Goal: Task Accomplishment & Management: Manage account settings

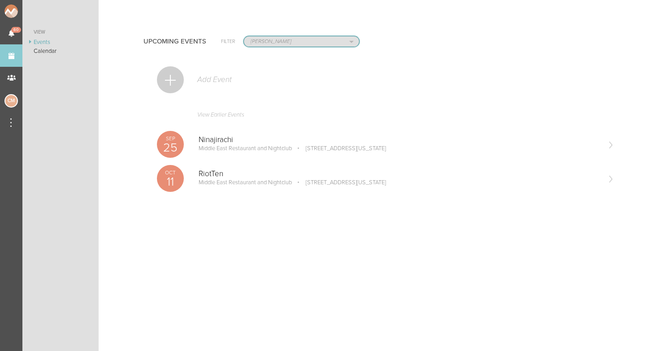
select select "1884"
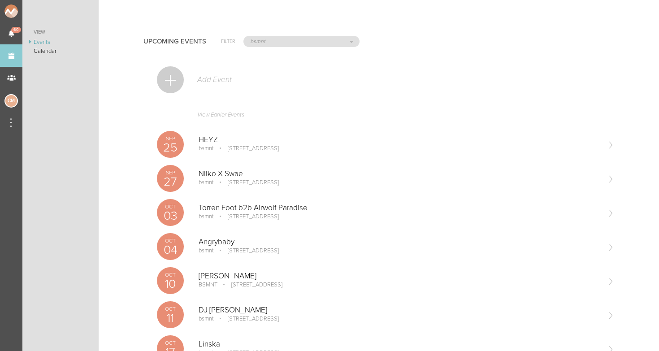
scroll to position [77, 0]
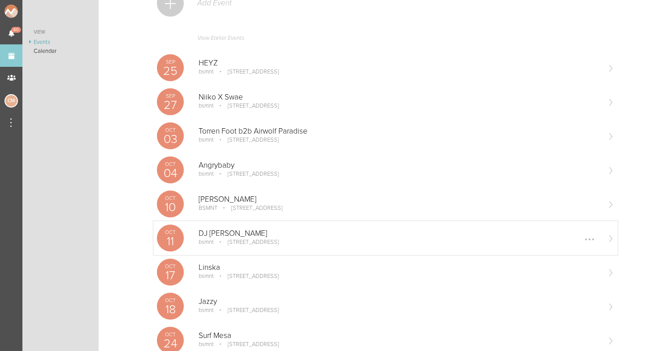
click at [212, 240] on p "bsmnt" at bounding box center [206, 241] width 15 height 7
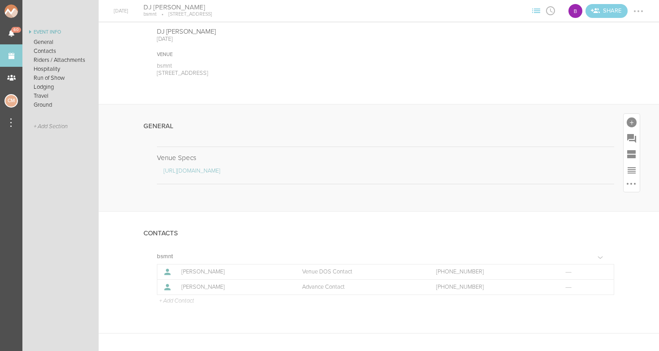
scroll to position [52, 0]
click at [632, 122] on div at bounding box center [632, 125] width 10 height 10
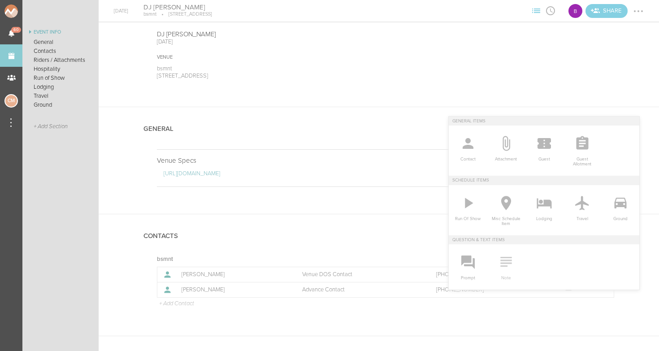
click at [509, 266] on icon at bounding box center [506, 262] width 18 height 18
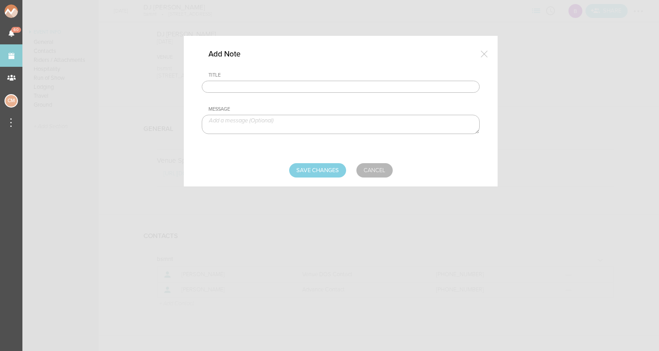
click at [230, 83] on input "text" at bounding box center [341, 87] width 278 height 13
type input "Travel Party"
click at [246, 121] on textarea at bounding box center [341, 124] width 278 height 19
type textarea "Amanda Shultz - Artist Jake Horvitz - TM"
click at [318, 167] on input "Save Changes" at bounding box center [317, 170] width 57 height 14
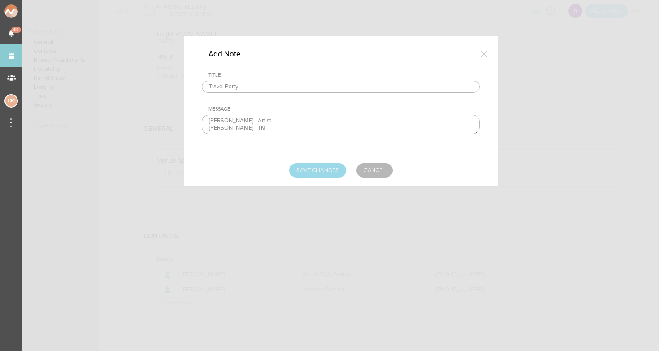
type input "Saving..."
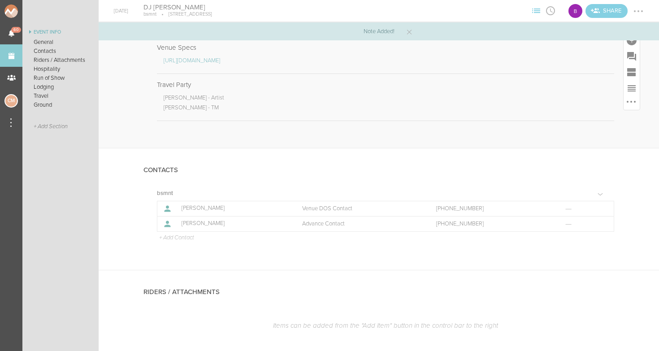
scroll to position [166, 0]
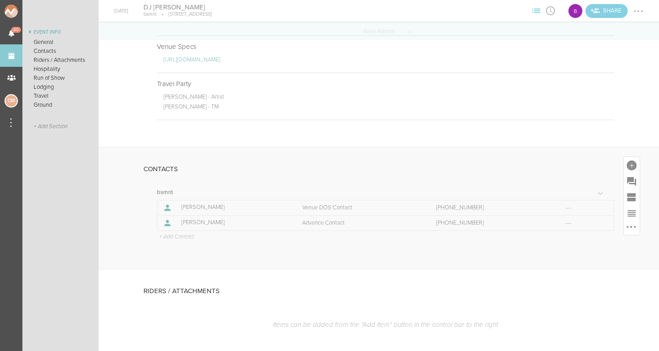
click at [174, 234] on p "+ Add Contact" at bounding box center [176, 237] width 36 height 7
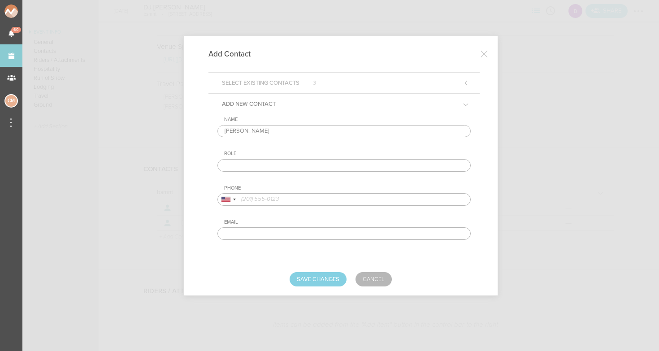
click at [242, 129] on input "Jake Jorvitz" at bounding box center [343, 131] width 253 height 13
type input "Jake Horvitz"
click at [253, 160] on input "text" at bounding box center [343, 165] width 253 height 13
type input "TM"
click at [268, 199] on input "tel" at bounding box center [343, 199] width 253 height 13
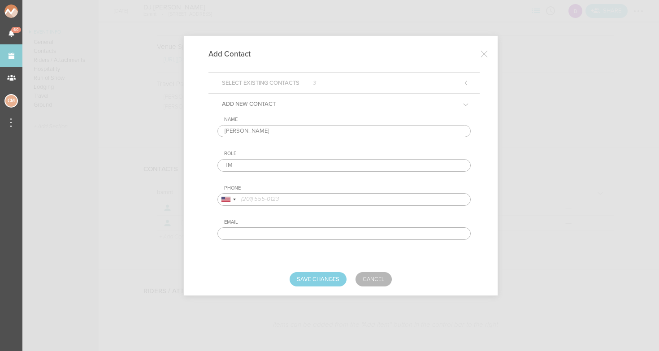
paste input "(818) 941-6222‬"
click at [242, 201] on input "(818) 941-6222‬" at bounding box center [343, 199] width 253 height 13
type input "(818) 941-6222‬"
click at [320, 277] on button "Save Changes" at bounding box center [318, 279] width 57 height 14
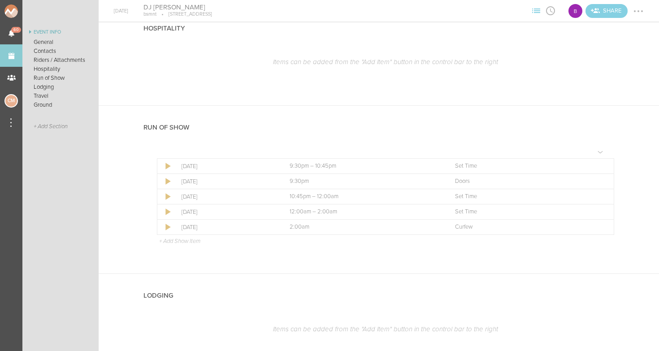
scroll to position [544, 0]
click at [599, 207] on div at bounding box center [602, 211] width 14 height 14
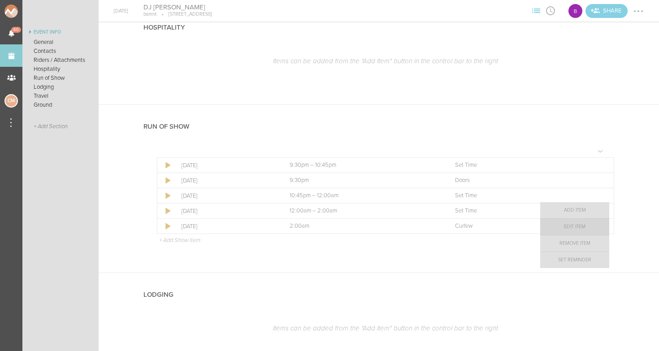
click at [587, 229] on link "Edit Item" at bounding box center [574, 227] width 69 height 16
select select "Set Time"
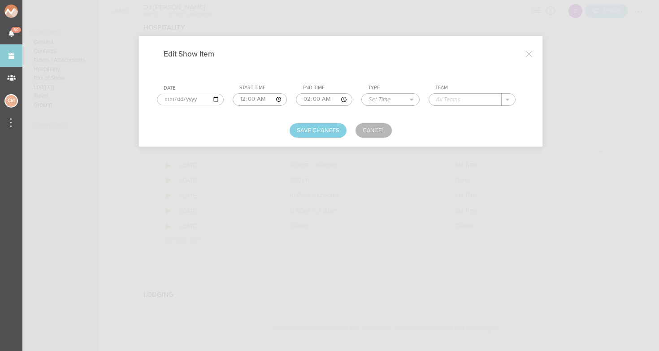
click at [444, 102] on input "text" at bounding box center [465, 100] width 73 height 12
type input "DJ Mandy"
click at [320, 128] on button "Save Changes" at bounding box center [318, 130] width 57 height 14
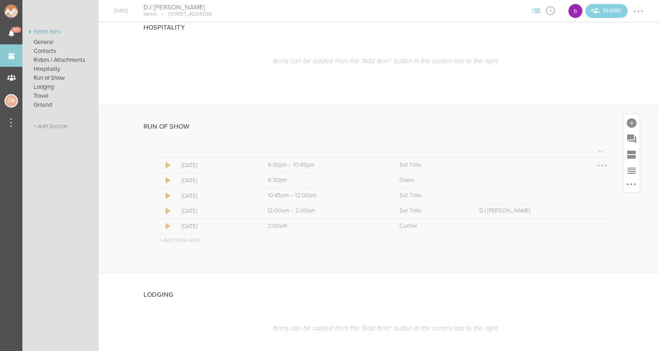
click at [600, 163] on div at bounding box center [602, 165] width 14 height 14
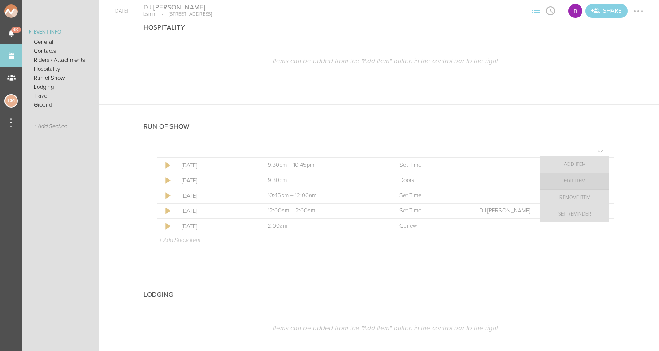
click at [583, 183] on link "Edit Item" at bounding box center [574, 181] width 69 height 16
select select "Set Time"
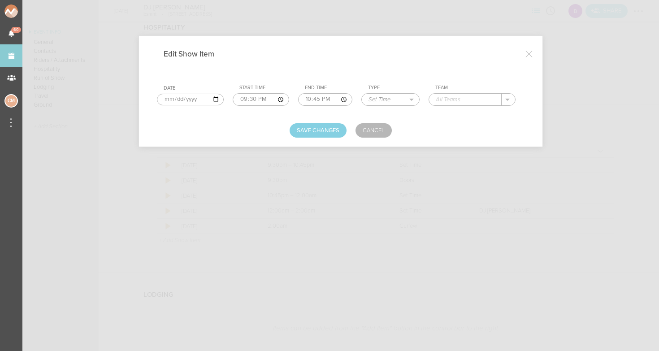
click at [234, 98] on input "21:30" at bounding box center [261, 99] width 56 height 13
click at [245, 99] on input "21:30" at bounding box center [261, 99] width 56 height 13
type input "21:30"
click at [257, 97] on input "21:30" at bounding box center [261, 99] width 56 height 13
click at [298, 100] on input "22:45" at bounding box center [325, 99] width 54 height 13
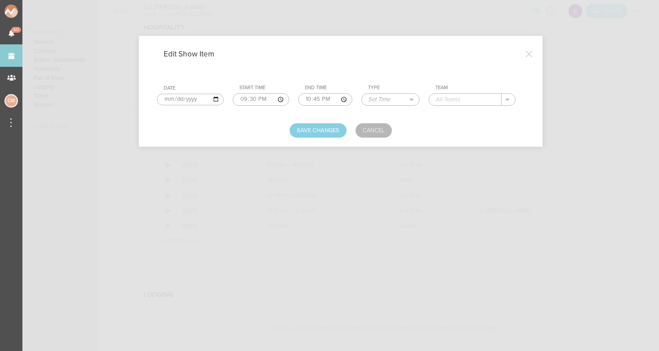
click at [302, 99] on input "22:45" at bounding box center [325, 99] width 54 height 13
type input "22:45"
click at [316, 98] on input "22:45" at bounding box center [325, 99] width 54 height 13
click at [480, 99] on input "text" at bounding box center [465, 100] width 73 height 12
type input "Support"
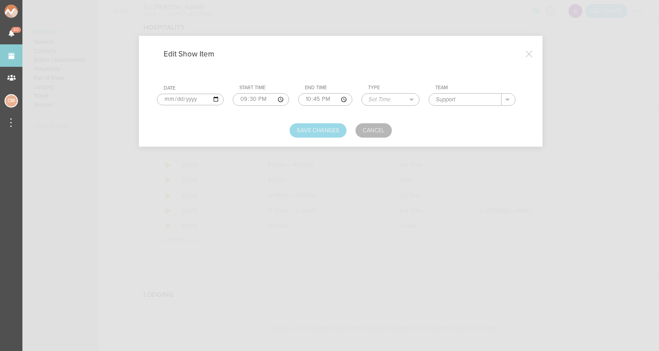
click at [336, 124] on button "Save Changes" at bounding box center [318, 130] width 57 height 14
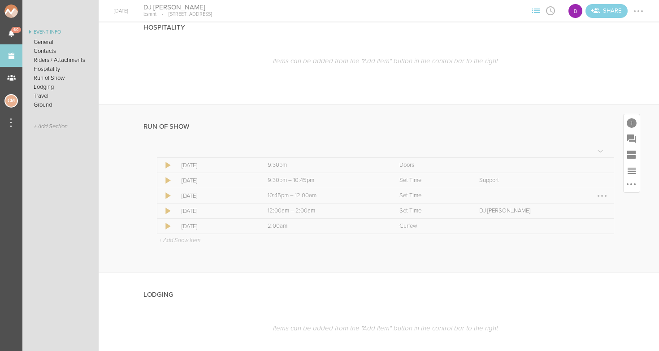
click at [600, 190] on div at bounding box center [602, 196] width 14 height 14
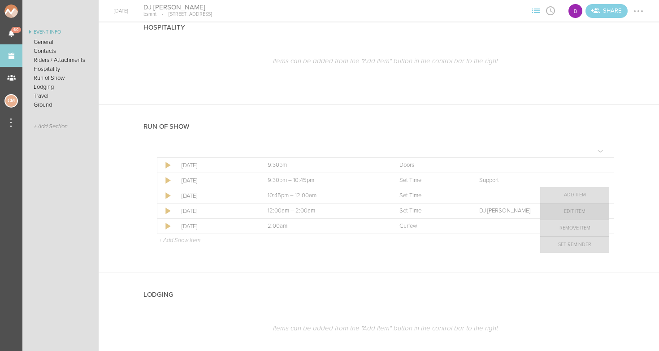
click at [595, 216] on link "Edit Item" at bounding box center [574, 211] width 69 height 16
select select "Set Time"
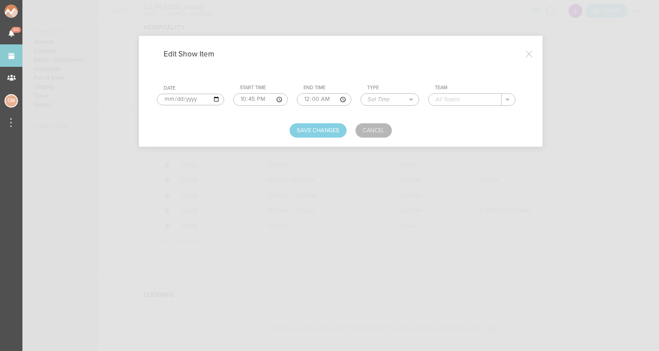
click at [479, 104] on input "text" at bounding box center [464, 100] width 73 height 12
type input "Support"
click at [324, 127] on button "Save Changes" at bounding box center [318, 130] width 57 height 14
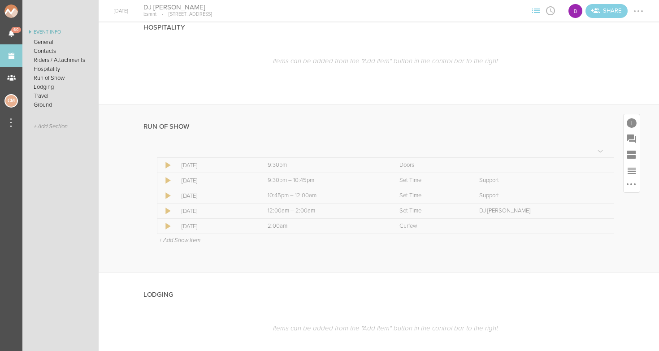
click at [167, 238] on p "+ Add Show Item" at bounding box center [179, 240] width 41 height 7
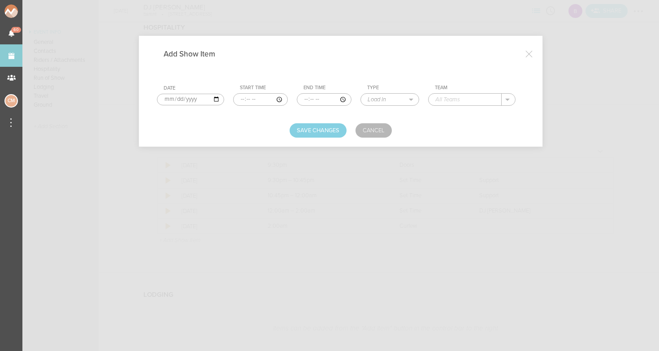
click at [233, 98] on input "time" at bounding box center [260, 99] width 55 height 13
click at [245, 102] on input "time" at bounding box center [260, 99] width 55 height 13
click at [254, 97] on input "time" at bounding box center [260, 99] width 55 height 13
type input "21:00"
click at [298, 98] on input "time" at bounding box center [325, 99] width 54 height 13
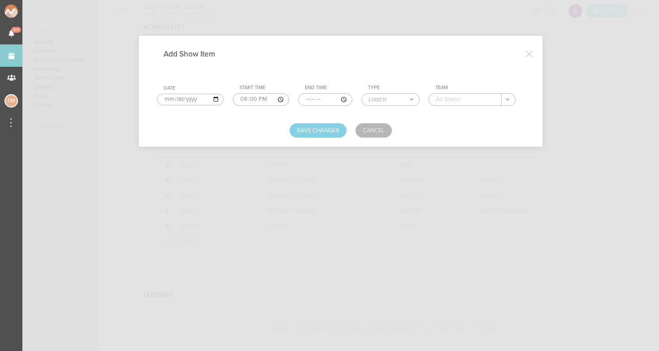
click at [303, 100] on input "time" at bounding box center [325, 99] width 54 height 13
click at [311, 99] on input "time" at bounding box center [325, 99] width 54 height 13
type input "21:30"
select select "Soundcheck"
click at [456, 98] on input "text" at bounding box center [465, 100] width 72 height 12
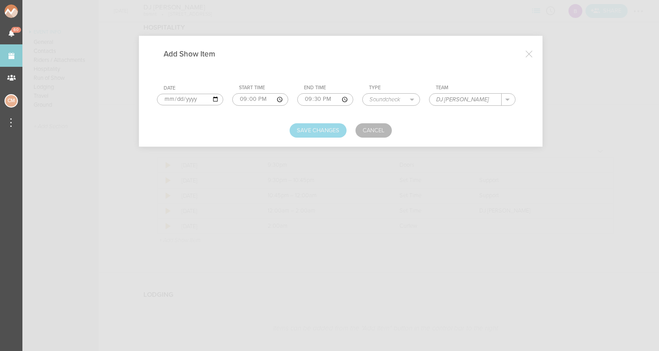
type input "DJ Mandy"
click at [316, 128] on button "Save Changes" at bounding box center [318, 130] width 57 height 14
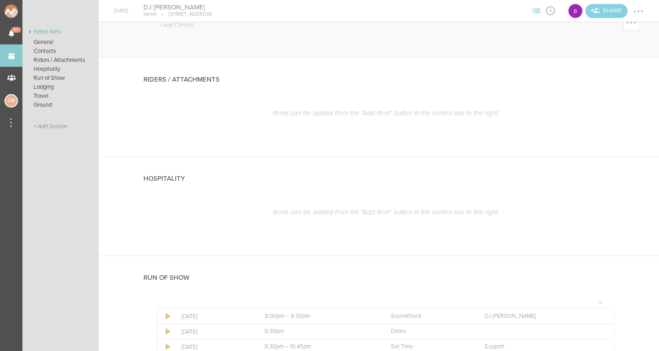
scroll to position [381, 0]
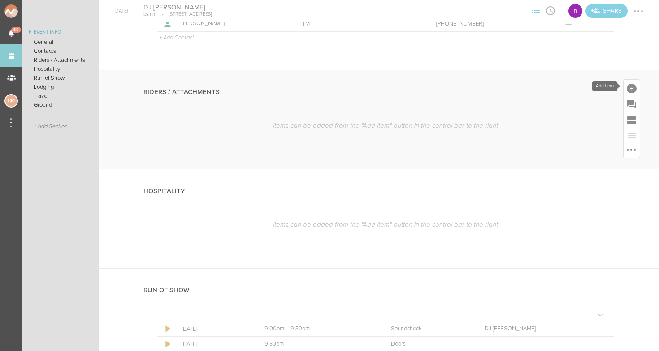
click at [633, 85] on div at bounding box center [632, 89] width 10 height 10
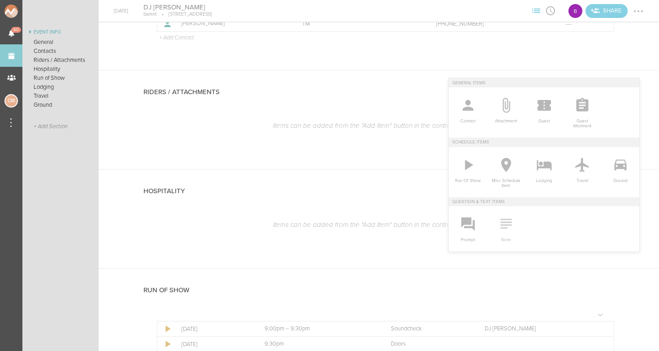
click at [508, 227] on icon at bounding box center [506, 224] width 18 height 18
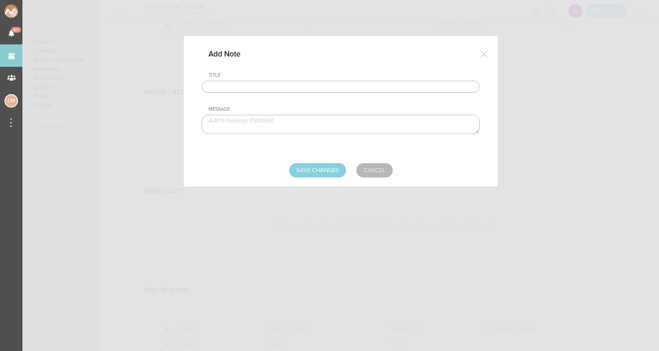
click at [306, 87] on input "text" at bounding box center [341, 87] width 278 height 13
type input "Tech Rider"
click at [291, 126] on textarea at bounding box center [341, 124] width 278 height 19
paste textarea "3x pioneer CDJs (2000 or 3000 works) 1x pioneer DJ mixer (900NXS2 or A9)"
type textarea "3x pioneer CDJs (2000 or 3000 works) 1x pioneer DJ mixer (900NXS2 or A9)"
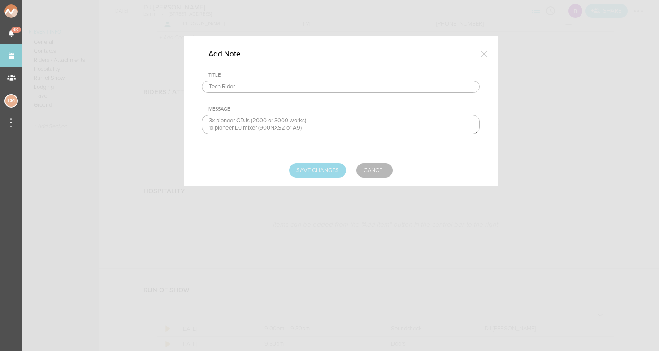
click at [318, 169] on input "Save Changes" at bounding box center [317, 170] width 57 height 14
type input "Saving..."
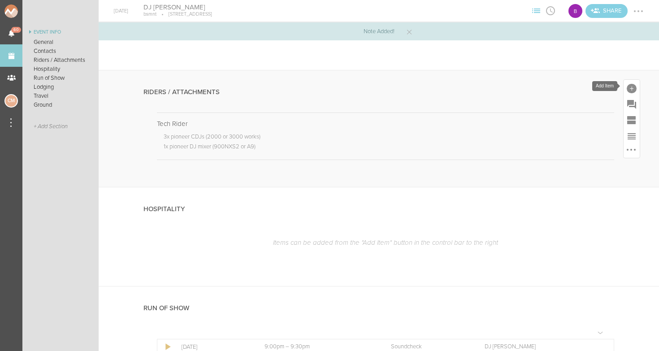
click at [630, 87] on div at bounding box center [632, 89] width 10 height 10
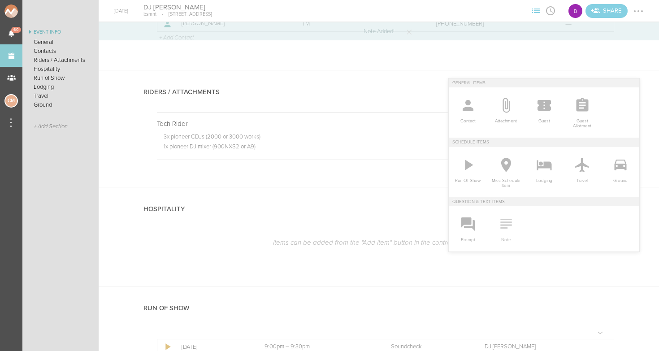
click at [509, 219] on icon at bounding box center [505, 224] width 11 height 10
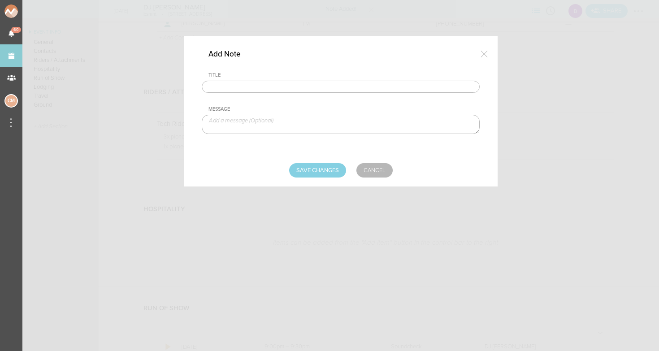
click at [308, 91] on input "text" at bounding box center [341, 87] width 278 height 13
type input "Hospitality Rider"
click at [277, 122] on textarea at bounding box center [341, 124] width 278 height 19
paste textarea "Xtra gum spearmint/polar ice Pink starburst Liquid IV Water La marca Prosecco t…"
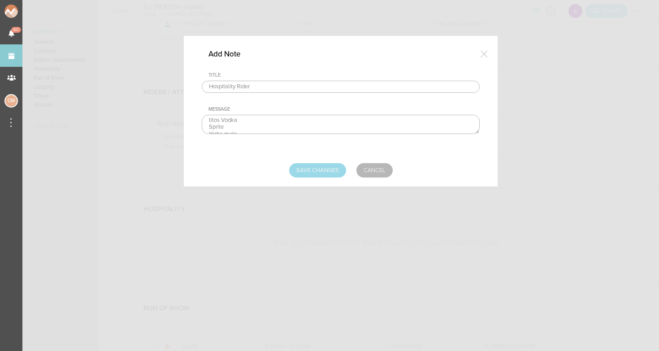
type textarea "Xtra gum spearmint/polar ice Pink starburst Liquid IV Water La marca Prosecco t…"
click at [304, 169] on input "Save Changes" at bounding box center [317, 170] width 57 height 14
type input "Saving..."
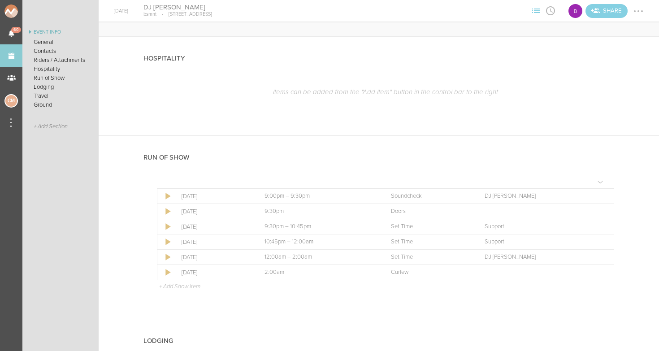
scroll to position [657, 0]
click at [603, 210] on div at bounding box center [602, 211] width 2 height 2
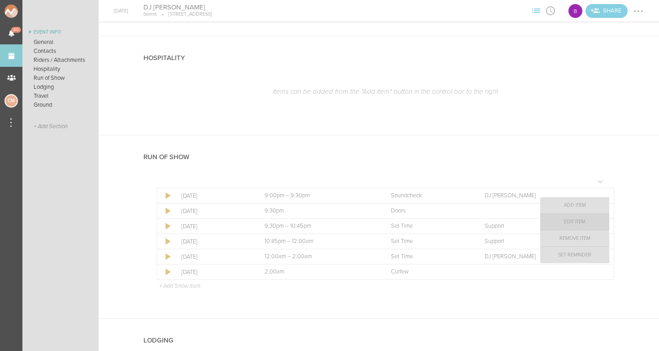
click at [583, 224] on link "Edit Item" at bounding box center [574, 222] width 69 height 16
select select "Doors"
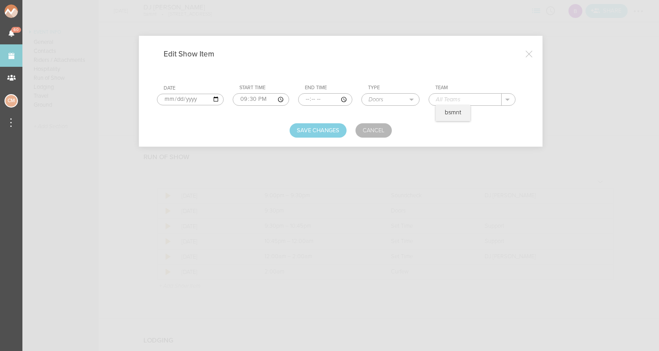
click at [446, 100] on input "text" at bounding box center [465, 100] width 73 height 12
type input "bsmnt"
click at [307, 130] on button "Save Changes" at bounding box center [318, 130] width 57 height 14
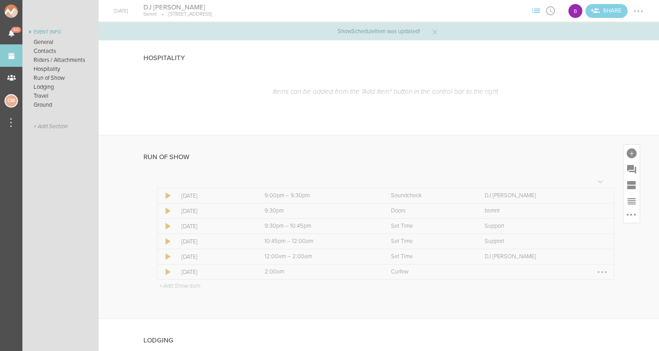
click at [601, 271] on div at bounding box center [602, 272] width 2 height 2
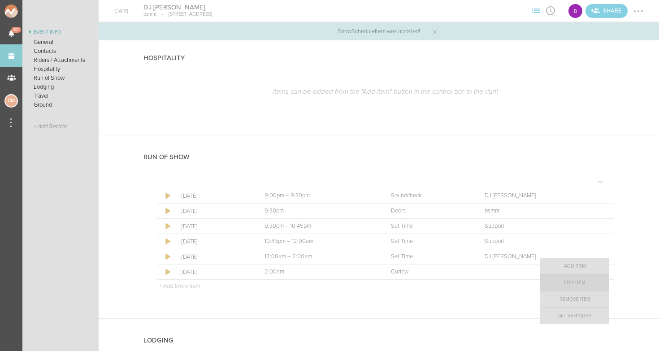
click at [584, 285] on link "Edit Item" at bounding box center [574, 283] width 69 height 16
select select "Curfew"
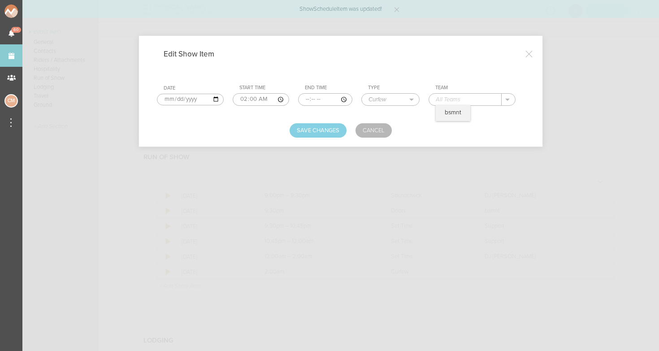
click at [447, 95] on input "text" at bounding box center [465, 100] width 73 height 12
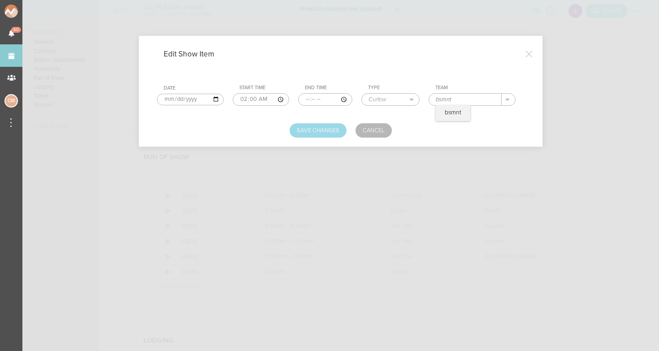
type input "bsmnt"
click at [324, 127] on button "Save Changes" at bounding box center [318, 130] width 57 height 14
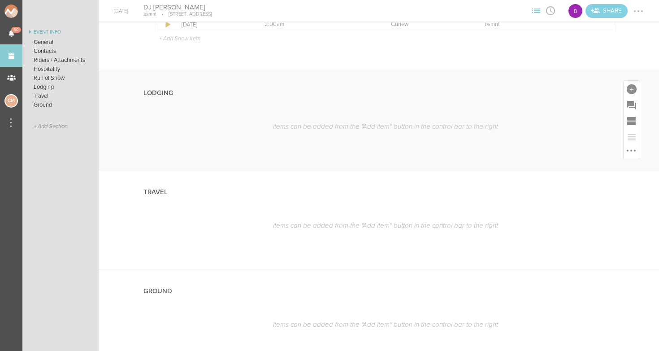
scroll to position [894, 0]
click at [244, 149] on div "Items can be added from the "Add Item" button in the control bar to the right" at bounding box center [378, 146] width 471 height 44
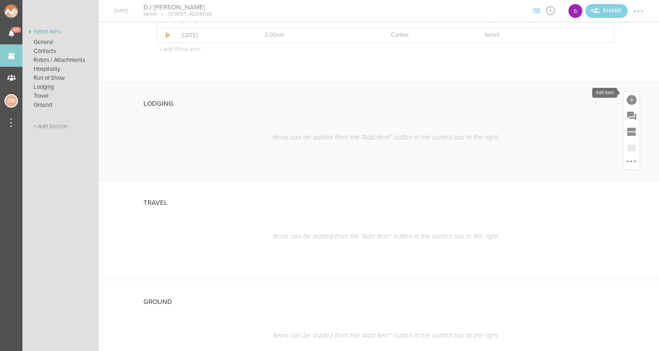
click at [631, 95] on div at bounding box center [632, 100] width 10 height 10
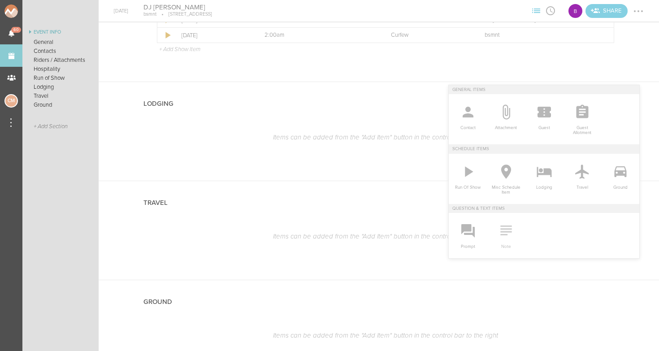
click at [511, 231] on icon at bounding box center [505, 230] width 11 height 10
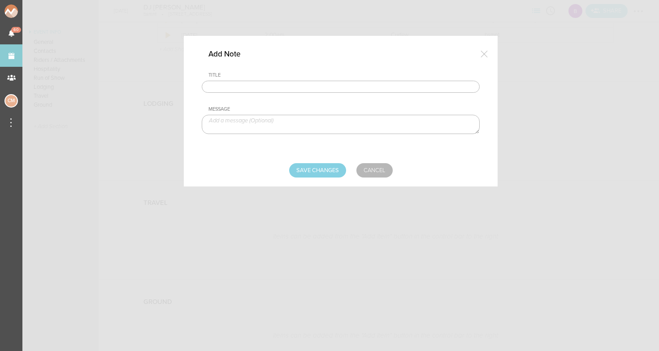
click at [319, 87] on input "text" at bounding box center [341, 87] width 278 height 13
type input "Lodging / Ground"
click at [284, 117] on textarea at bounding box center [341, 124] width 278 height 19
paste textarea "$500 buyout to be sent with final payment"
click at [216, 120] on textarea "$500 buyout to be sent with final payment" at bounding box center [341, 124] width 278 height 19
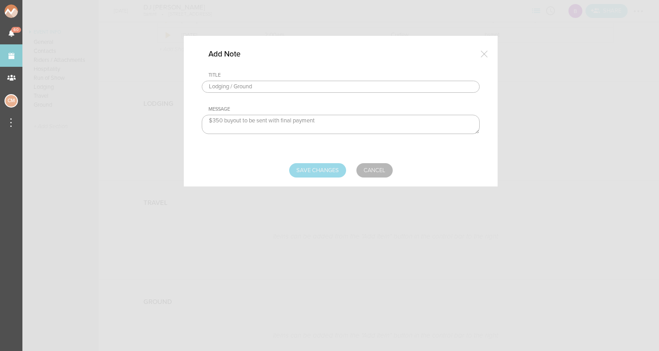
type textarea "$350 buyout to be sent with final payment"
click at [311, 164] on input "Save Changes" at bounding box center [317, 170] width 57 height 14
type input "Saving..."
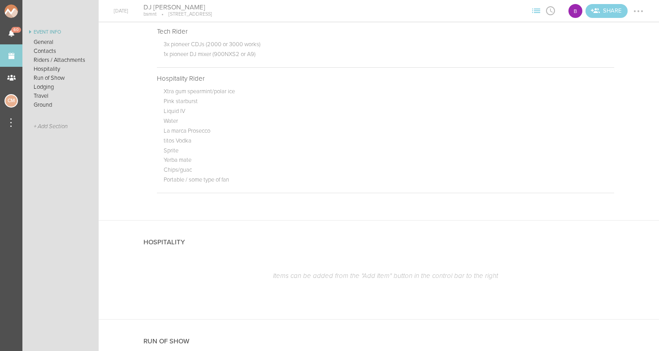
scroll to position [471, 0]
click at [607, 81] on div at bounding box center [607, 81] width 14 height 14
click at [588, 77] on link "Edit Note" at bounding box center [579, 79] width 69 height 16
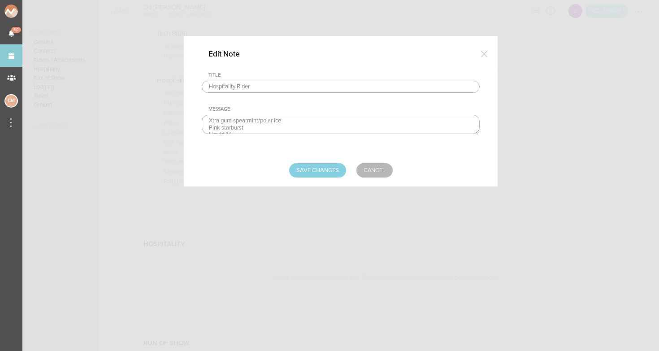
drag, startPoint x: 249, startPoint y: 126, endPoint x: 199, endPoint y: 119, distance: 50.7
click at [199, 119] on div "Edit Note Title Hospitality Rider Message Xtra gum spearmint/polar ice Pink sta…" at bounding box center [341, 111] width 314 height 151
drag, startPoint x: 228, startPoint y: 121, endPoint x: 181, endPoint y: 121, distance: 46.6
click at [181, 121] on div "Edit Note Title Hospitality Rider Message Xtra gum spearmint/polar ice Pink sta…" at bounding box center [329, 175] width 659 height 351
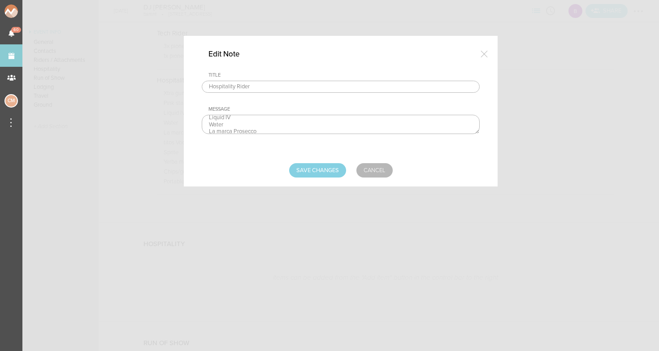
scroll to position [0, 0]
drag, startPoint x: 236, startPoint y: 120, endPoint x: 170, endPoint y: 119, distance: 65.4
click at [170, 119] on div "Edit Note Title Hospitality Rider Message Xtra gum spearmint/polar ice Pink sta…" at bounding box center [329, 175] width 659 height 351
drag, startPoint x: 234, startPoint y: 121, endPoint x: 179, endPoint y: 121, distance: 55.1
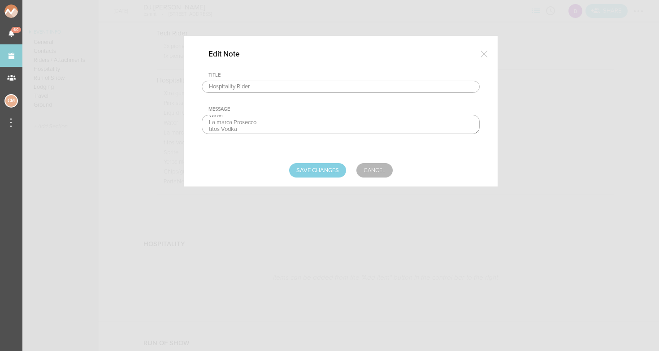
click at [179, 121] on div "Edit Note Title Hospitality Rider Message Xtra gum spearmint/polar ice Pink sta…" at bounding box center [329, 175] width 659 height 351
drag, startPoint x: 243, startPoint y: 123, endPoint x: 151, endPoint y: 122, distance: 91.4
click at [151, 122] on div "Edit Note Title Hospitality Rider Message Xtra gum spearmint/polar ice Pink sta…" at bounding box center [329, 175] width 659 height 351
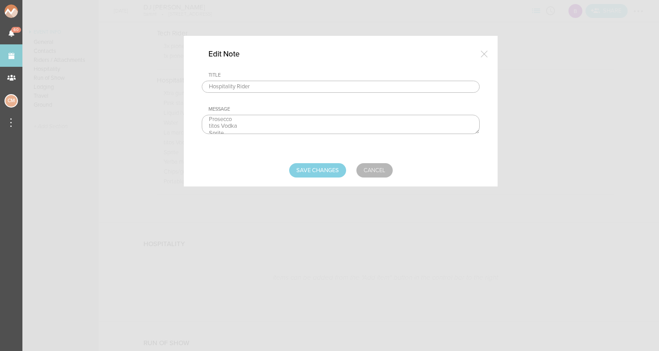
click at [210, 125] on textarea "Xtra gum spearmint/polar ice Pink starburst Liquid IV Water La marca Prosecco t…" at bounding box center [341, 124] width 278 height 19
click at [208, 124] on textarea "Xtra gum spearmint/polar ice Pink starburst Liquid IV Water La marca Prosecco t…" at bounding box center [341, 124] width 278 height 19
click at [208, 119] on textarea "Xtra gum spearmint/polar ice Pink starburst Liquid IV Water La marca Prosecco t…" at bounding box center [341, 124] width 278 height 19
drag, startPoint x: 264, startPoint y: 118, endPoint x: 238, endPoint y: 118, distance: 26.9
click at [238, 118] on textarea "Xtra gum spearmint/polar ice Pink starburst Liquid IV Water La marca Prosecco t…" at bounding box center [341, 124] width 278 height 19
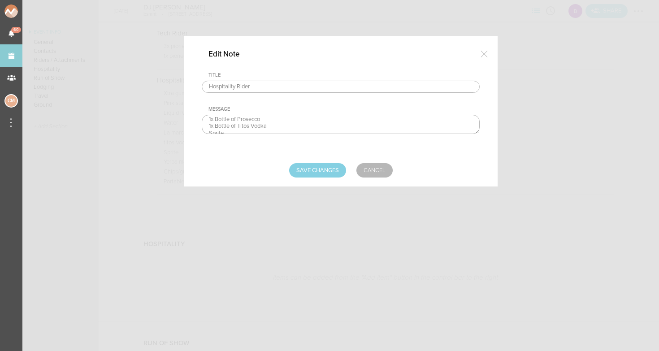
scroll to position [12, 0]
click at [208, 129] on textarea "Xtra gum spearmint/polar ice Pink starburst Liquid IV Water La marca Prosecco t…" at bounding box center [341, 124] width 278 height 19
click at [233, 126] on textarea "Xtra gum spearmint/polar ice Pink starburst Liquid IV Water La marca Prosecco t…" at bounding box center [341, 124] width 278 height 19
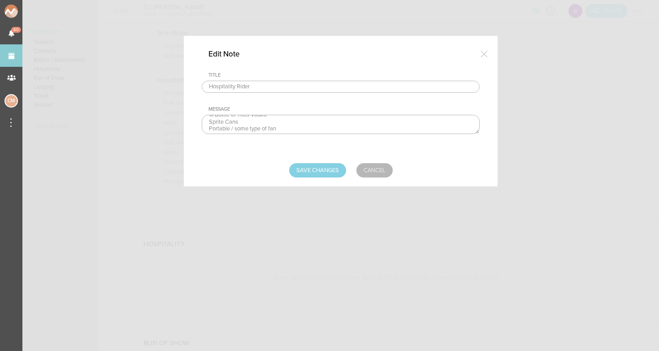
click at [209, 128] on textarea "Xtra gum spearmint/polar ice Pink starburst Liquid IV Water La marca Prosecco t…" at bounding box center [341, 124] width 278 height 19
type textarea "Water 1x Bottle of Prosecco 1x Bottle of Titos Vodka Sprite Cans Portable / som…"
click at [328, 172] on input "Save Changes" at bounding box center [317, 170] width 57 height 14
type input "Saving..."
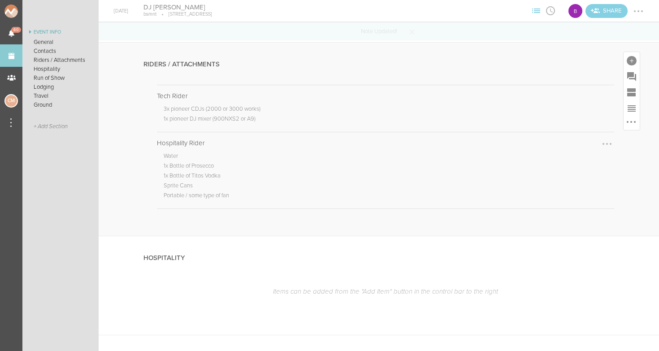
scroll to position [399, 0]
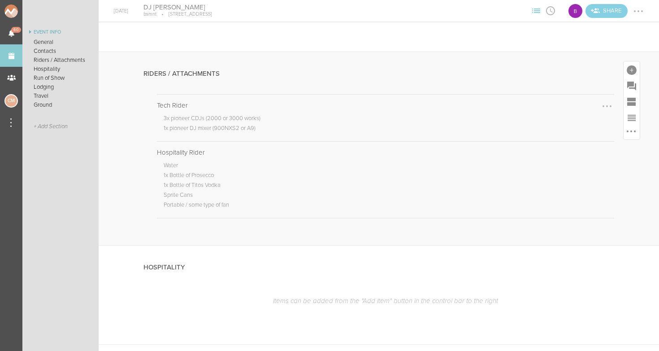
click at [608, 104] on div at bounding box center [607, 106] width 14 height 14
click at [588, 106] on link "Edit Note" at bounding box center [579, 105] width 69 height 16
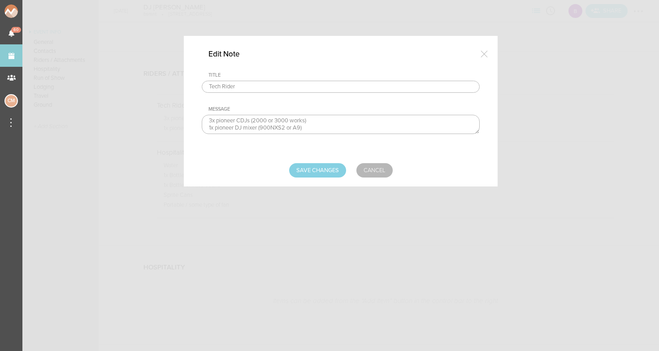
click at [209, 120] on textarea "3x pioneer CDJs (2000 or 3000 works) 1x pioneer DJ mixer (900NXS2 or A9)" at bounding box center [341, 124] width 278 height 19
click at [311, 170] on input "Save Changes" at bounding box center [317, 170] width 57 height 14
type input "Saving..."
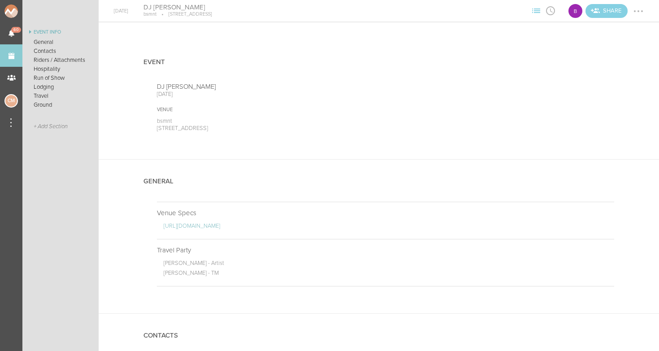
scroll to position [0, 0]
click at [637, 10] on div at bounding box center [638, 11] width 14 height 14
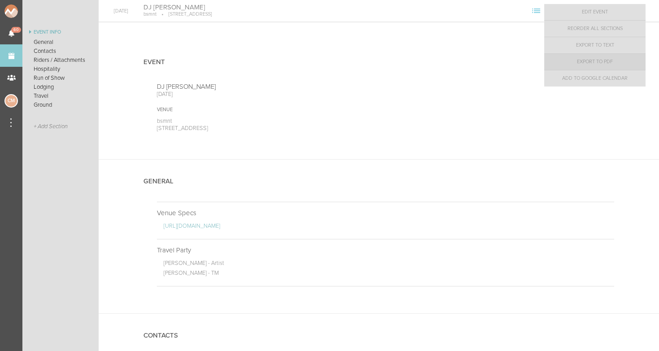
click at [601, 65] on link "Export to PDF" at bounding box center [594, 62] width 101 height 16
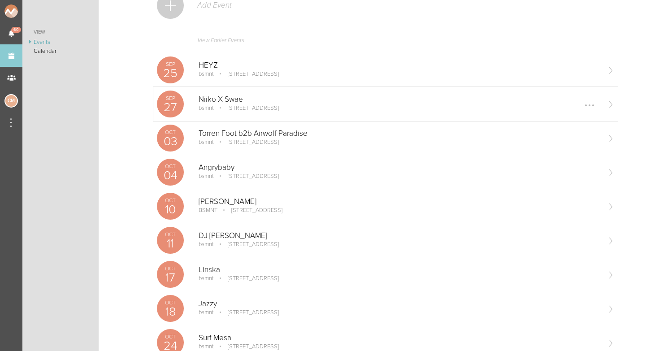
scroll to position [74, 0]
click at [220, 165] on p "Angrybaby" at bounding box center [399, 168] width 401 height 9
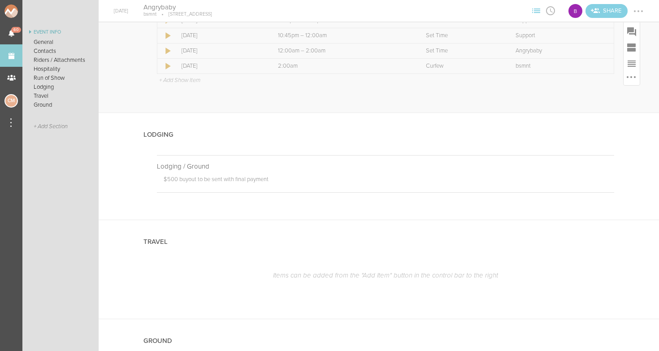
scroll to position [708, 0]
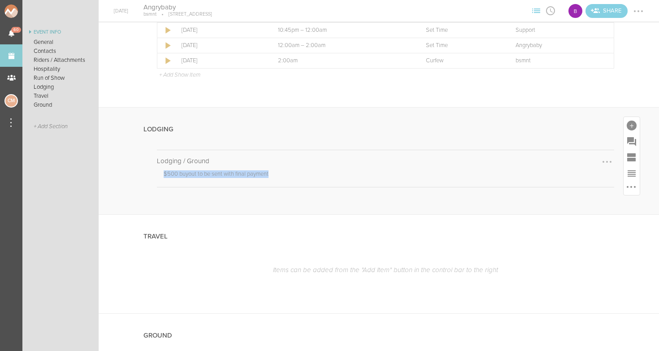
drag, startPoint x: 272, startPoint y: 171, endPoint x: 158, endPoint y: 173, distance: 114.3
click at [158, 173] on div "$500 buyout to be sent with final payment" at bounding box center [385, 172] width 457 height 15
copy p "$500 buyout to be sent with final payment"
click at [166, 190] on div "Lodging / Ground $500 buyout to be sent with final payment" at bounding box center [378, 182] width 471 height 65
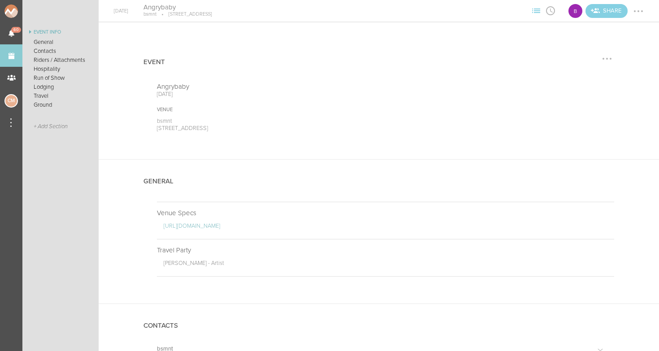
scroll to position [0, 0]
click at [638, 10] on div at bounding box center [638, 11] width 2 height 2
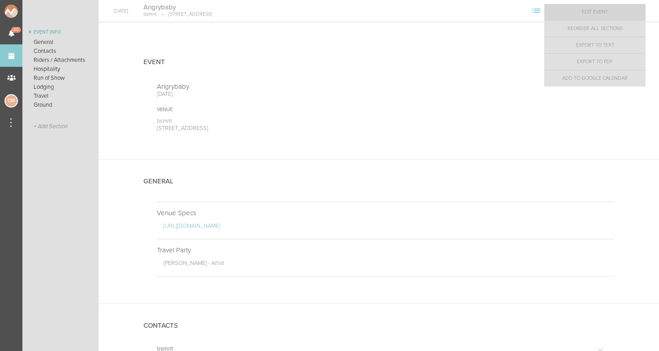
click at [638, 10] on link "Edit Event" at bounding box center [594, 12] width 101 height 16
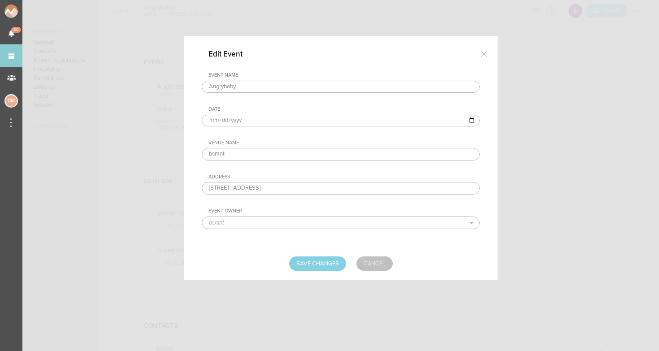
click at [369, 261] on link "Cancel" at bounding box center [374, 263] width 36 height 14
